Goal: Transaction & Acquisition: Subscribe to service/newsletter

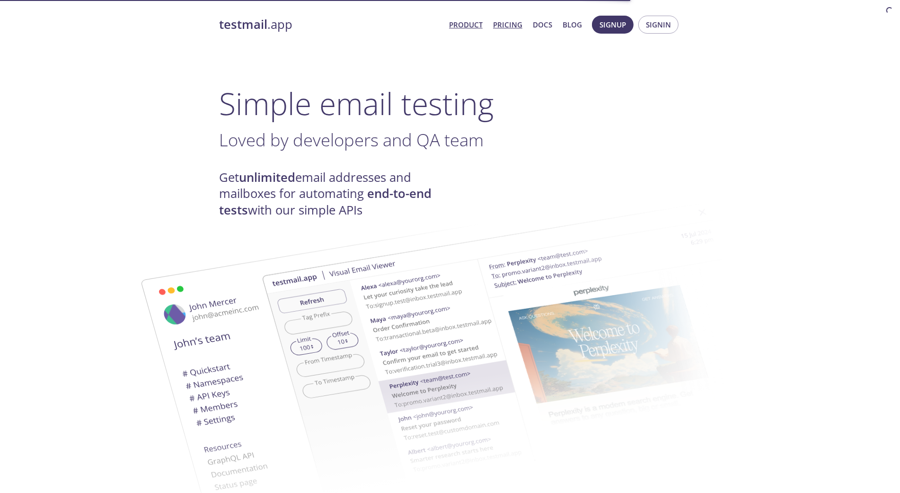
click at [514, 21] on link "Pricing" at bounding box center [507, 24] width 29 height 12
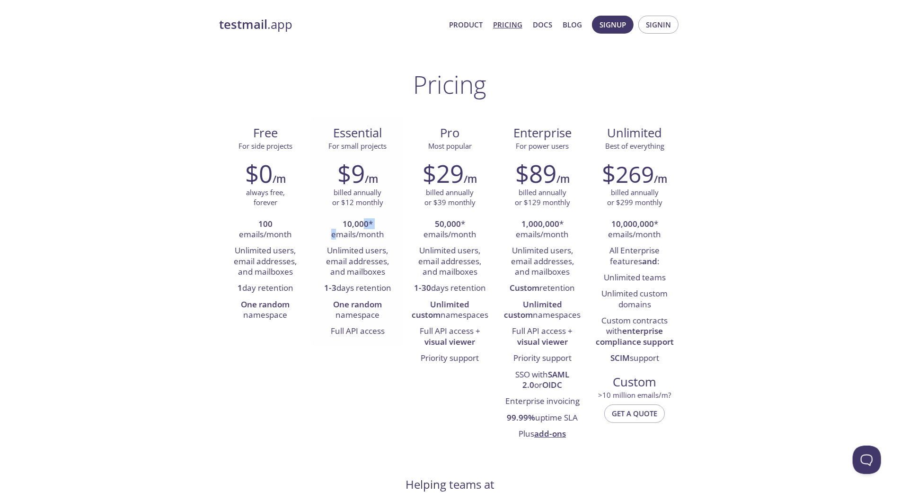
drag, startPoint x: 338, startPoint y: 229, endPoint x: 365, endPoint y: 228, distance: 27.9
click at [365, 228] on li "10,000 * emails/month" at bounding box center [358, 229] width 78 height 27
drag, startPoint x: 365, startPoint y: 228, endPoint x: 346, endPoint y: 248, distance: 27.8
click at [346, 248] on li "Unlimited users, email addresses, and mailboxes" at bounding box center [358, 261] width 78 height 37
drag, startPoint x: 346, startPoint y: 248, endPoint x: 327, endPoint y: 256, distance: 20.3
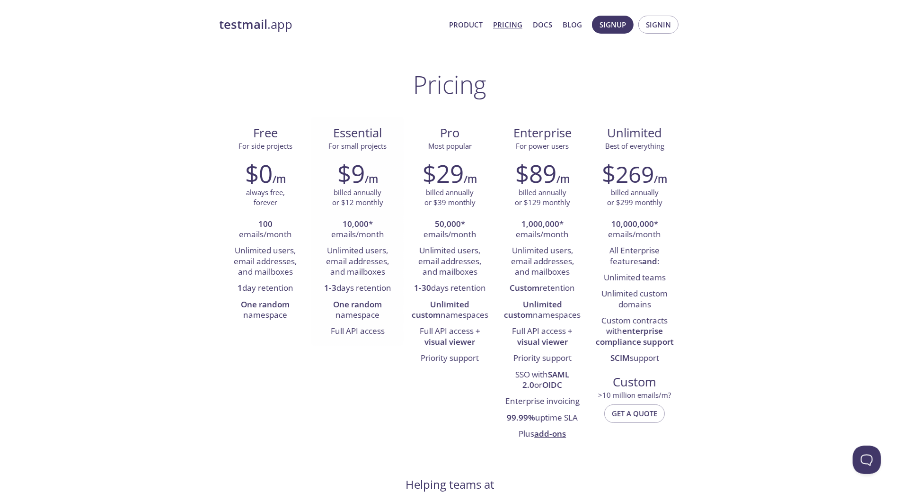
click at [327, 256] on li "Unlimited users, email addresses, and mailboxes" at bounding box center [358, 261] width 78 height 37
drag, startPoint x: 330, startPoint y: 143, endPoint x: 380, endPoint y: 148, distance: 49.9
click at [380, 148] on span "For small projects" at bounding box center [358, 145] width 58 height 9
drag, startPoint x: 380, startPoint y: 148, endPoint x: 368, endPoint y: 209, distance: 62.1
click at [369, 209] on div "$9 /m billed annually or $12 monthly 10,000 * emails/month Unlimited users, ema…" at bounding box center [358, 249] width 92 height 193
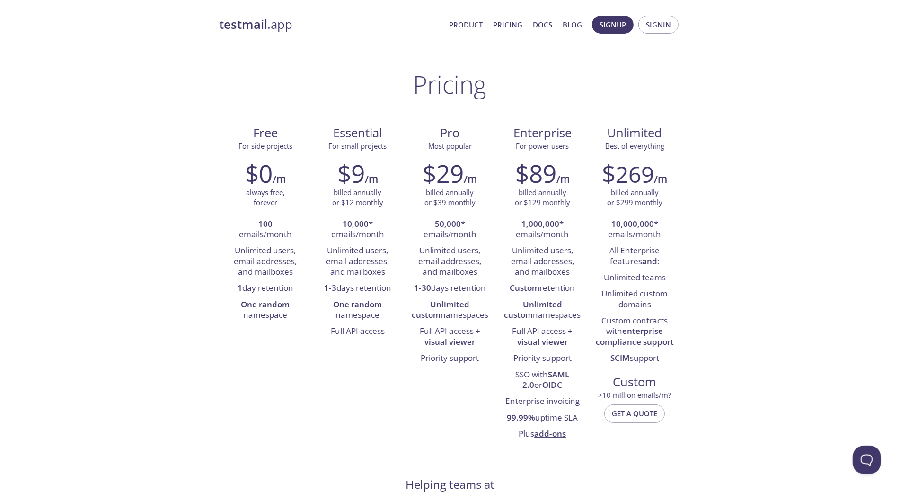
click at [265, 33] on div "testmail .app Product Pricing Docs Blog Signup Signin" at bounding box center [450, 24] width 462 height 30
click at [274, 24] on link "testmail .app" at bounding box center [330, 25] width 223 height 16
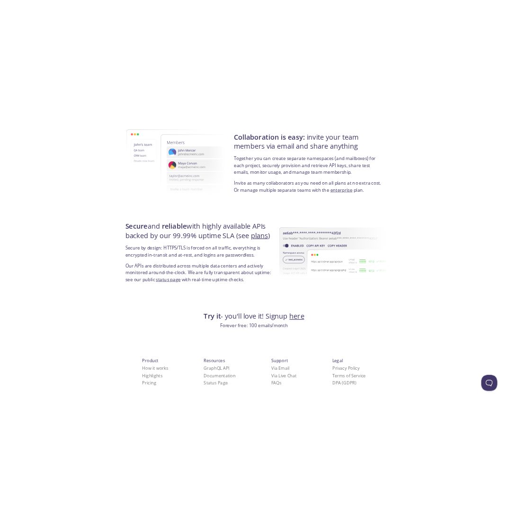
scroll to position [1640, 0]
